Goal: Task Accomplishment & Management: Manage account settings

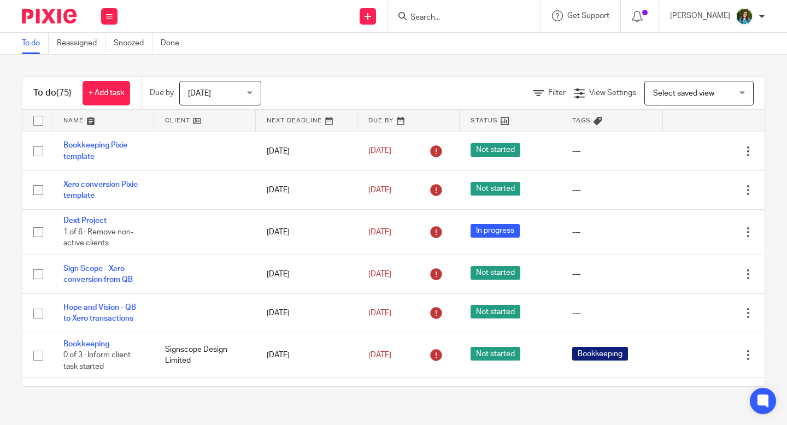
click at [447, 19] on input "Search" at bounding box center [458, 18] width 98 height 10
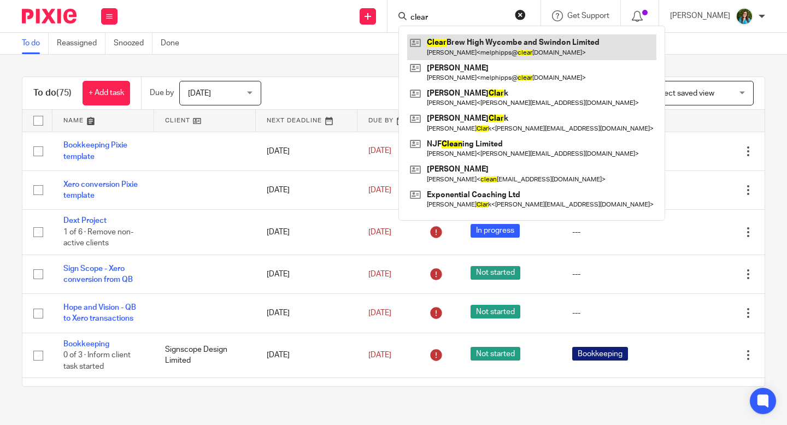
type input "clear"
click at [537, 44] on link at bounding box center [531, 46] width 249 height 25
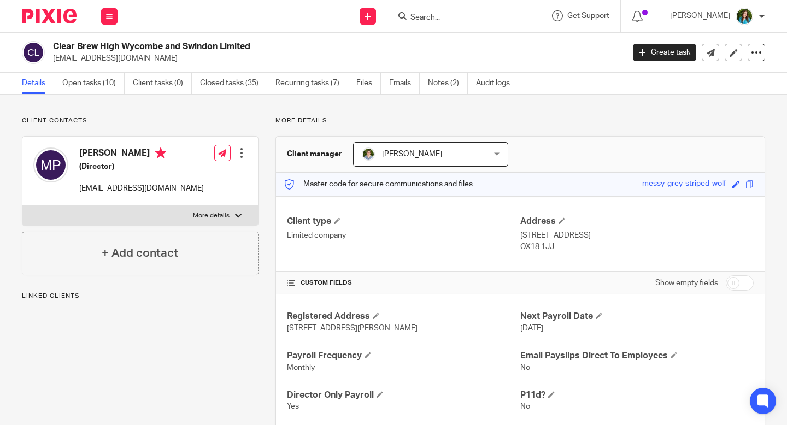
click at [62, 77] on ul "Details Open tasks (10) Client tasks (0) Closed tasks (35) Recurring tasks (7) …" at bounding box center [274, 83] width 505 height 21
click at [78, 83] on link "Open tasks (10)" at bounding box center [93, 83] width 62 height 21
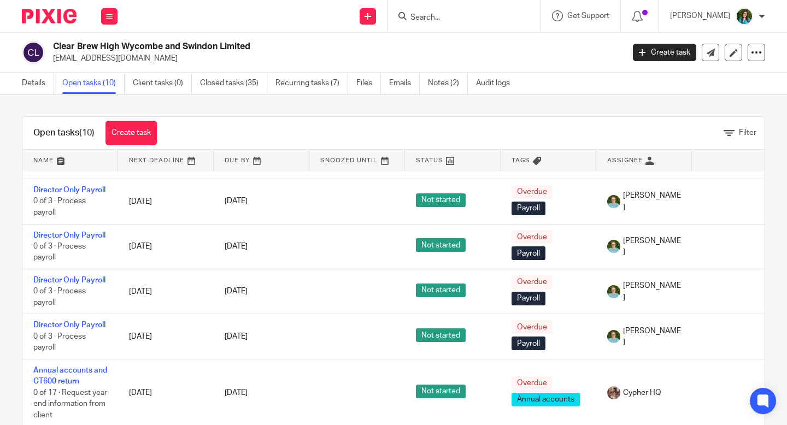
scroll to position [23, 0]
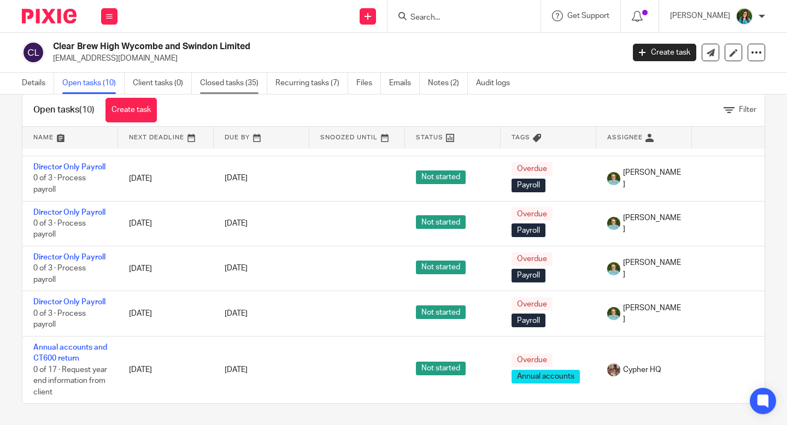
click at [237, 83] on link "Closed tasks (35)" at bounding box center [233, 83] width 67 height 21
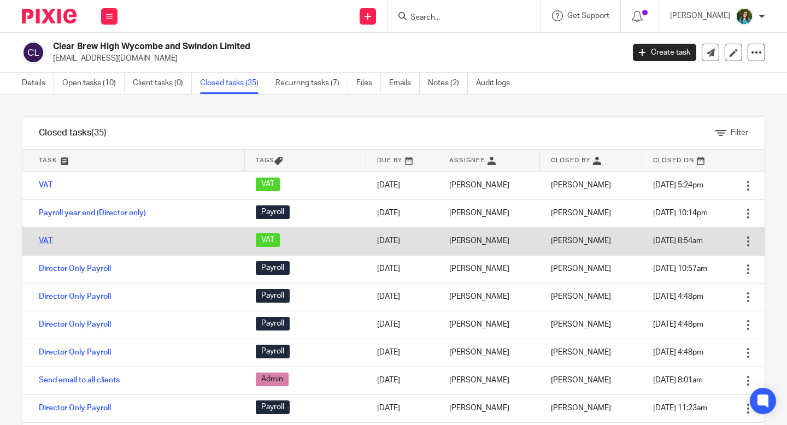
click at [45, 238] on link "VAT" at bounding box center [46, 241] width 14 height 8
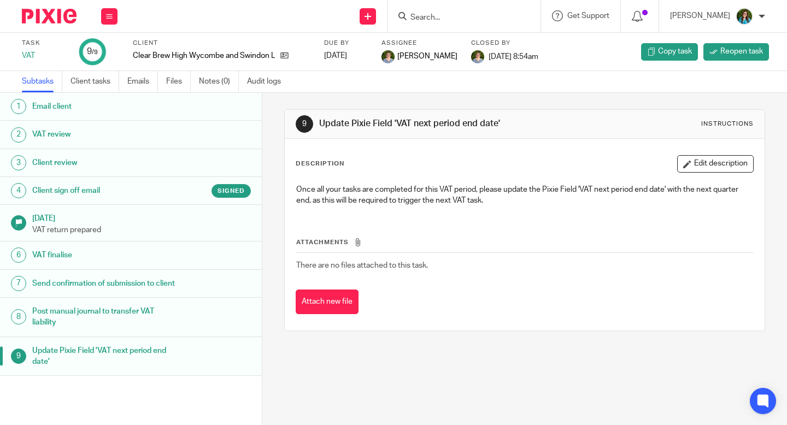
click at [163, 194] on h1 "Client sign off email" at bounding box center [105, 191] width 146 height 16
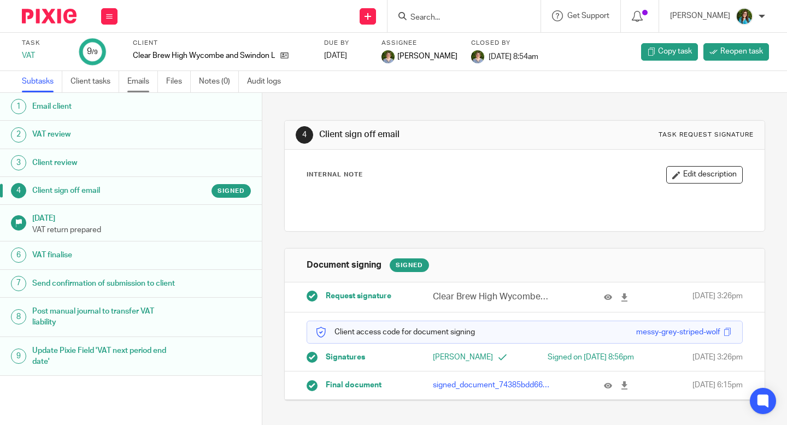
click at [142, 81] on link "Emails" at bounding box center [142, 81] width 31 height 21
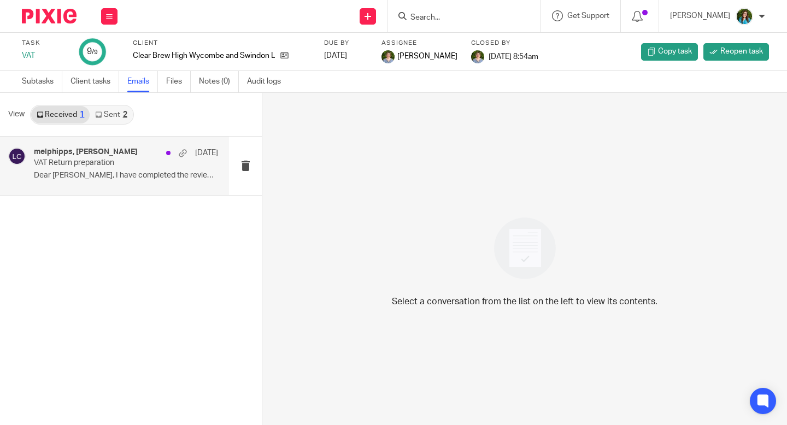
click at [116, 174] on p "Dear [PERSON_NAME], I have completed the review and..." at bounding box center [126, 175] width 184 height 9
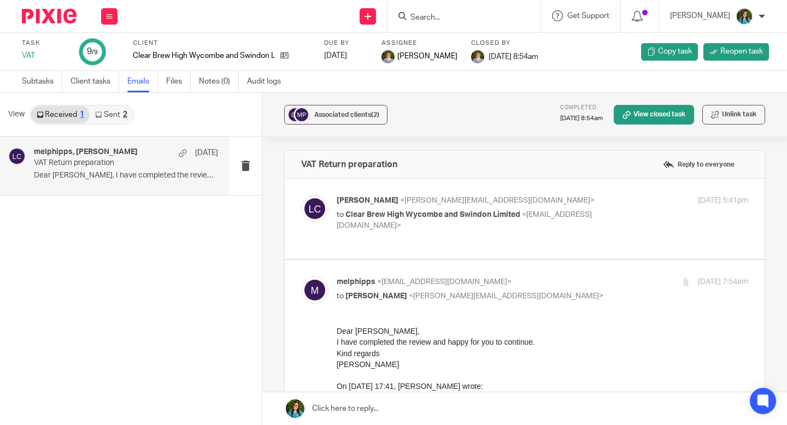
click at [518, 230] on p "to Clear Brew High Wycombe and Swindon Limited <melphipps@clearbrew.co.uk>" at bounding box center [474, 220] width 274 height 22
checkbox input "true"
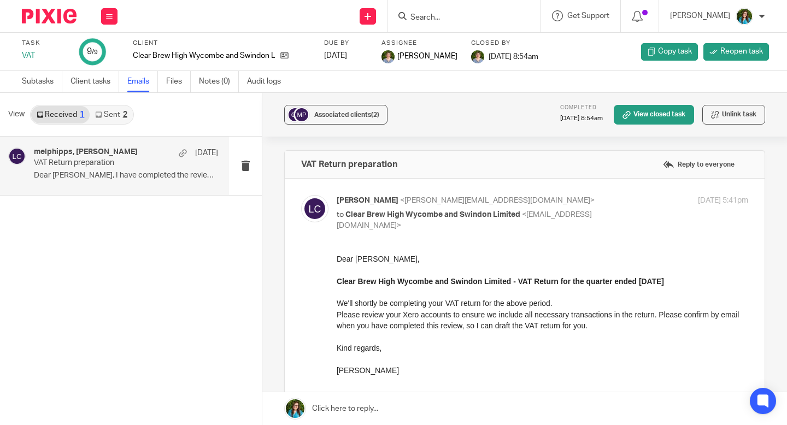
click at [166, 79] on ul "Subtasks Client tasks Emails Files Notes (0) Audit logs" at bounding box center [160, 81] width 276 height 21
click at [175, 82] on link "Files" at bounding box center [178, 81] width 25 height 21
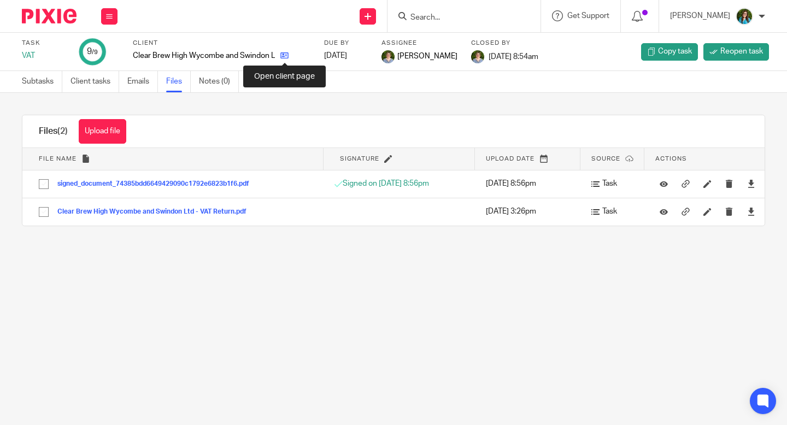
click at [286, 56] on icon at bounding box center [284, 55] width 8 height 8
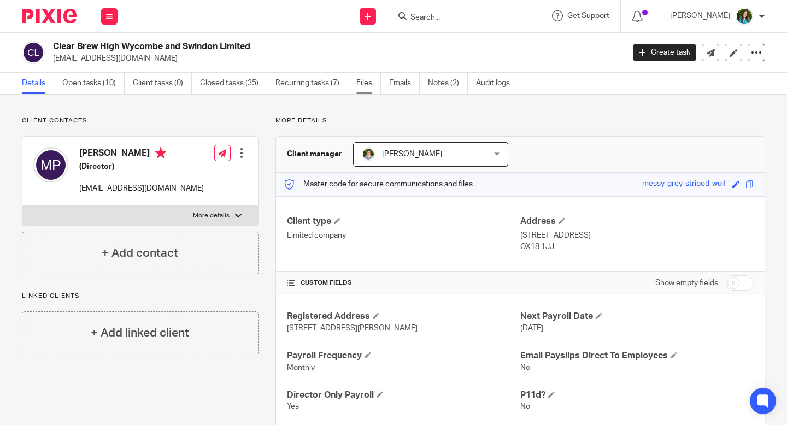
click at [368, 85] on link "Files" at bounding box center [368, 83] width 25 height 21
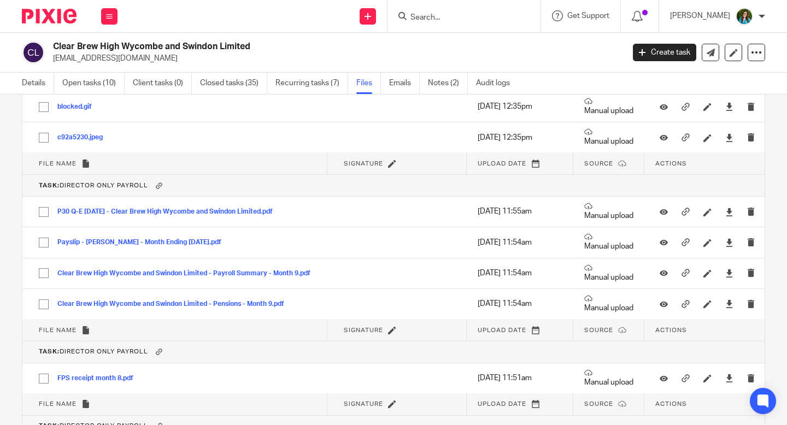
scroll to position [4012, 0]
